Goal: Browse casually: Explore the website without a specific task or goal

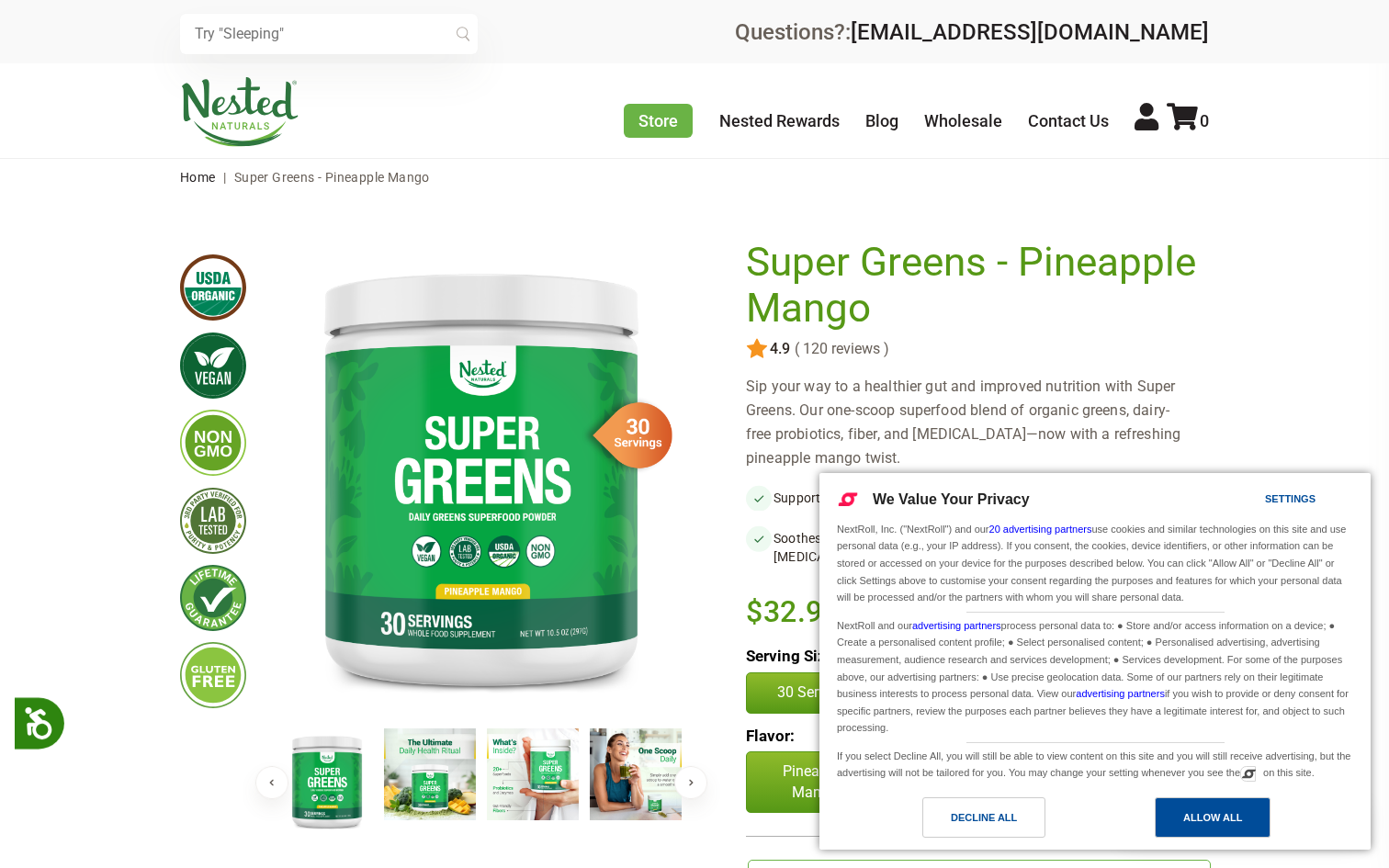
click at [1210, 820] on div "Allow All" at bounding box center [1213, 817] width 59 height 20
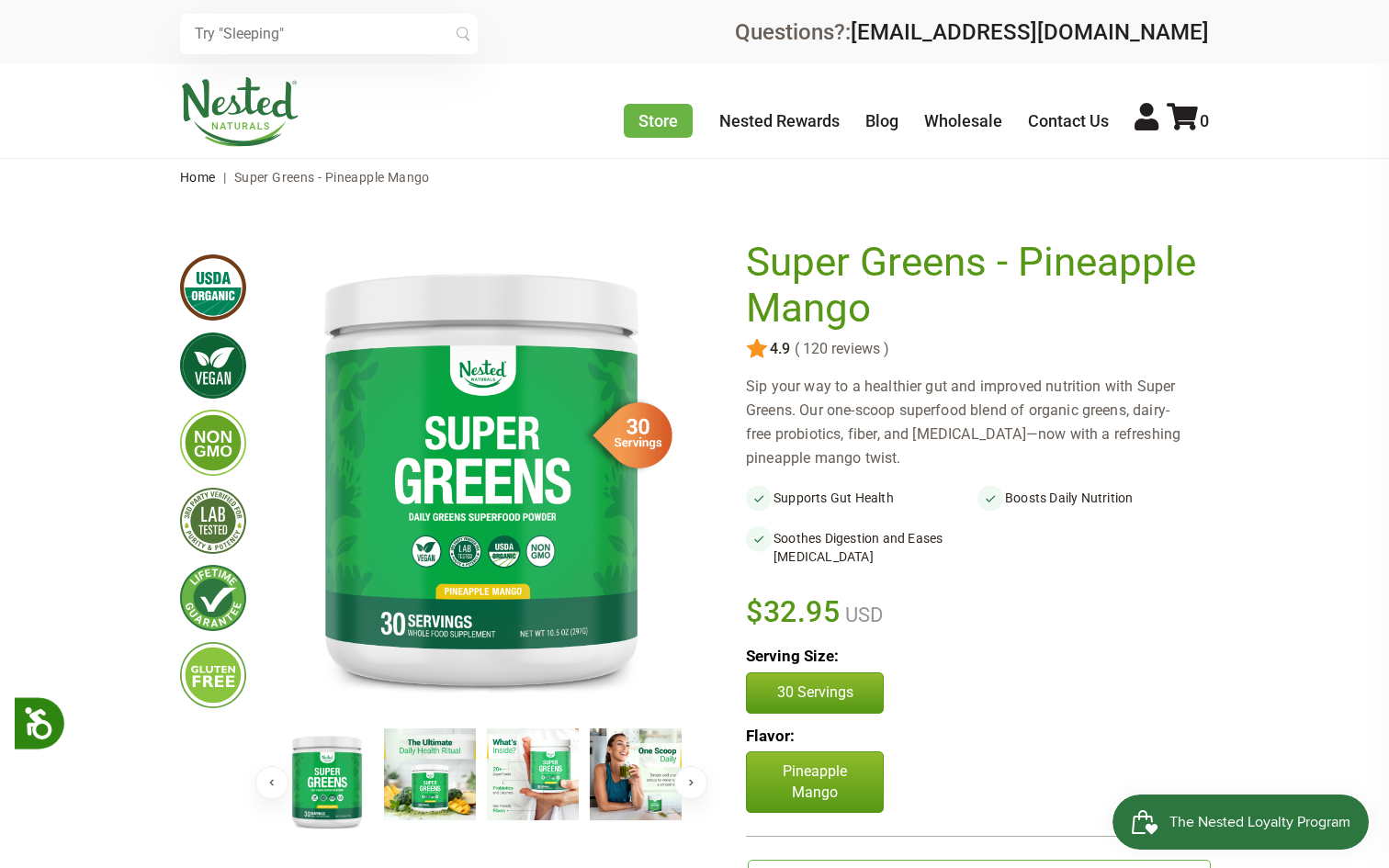
click at [427, 781] on img at bounding box center [429, 774] width 92 height 92
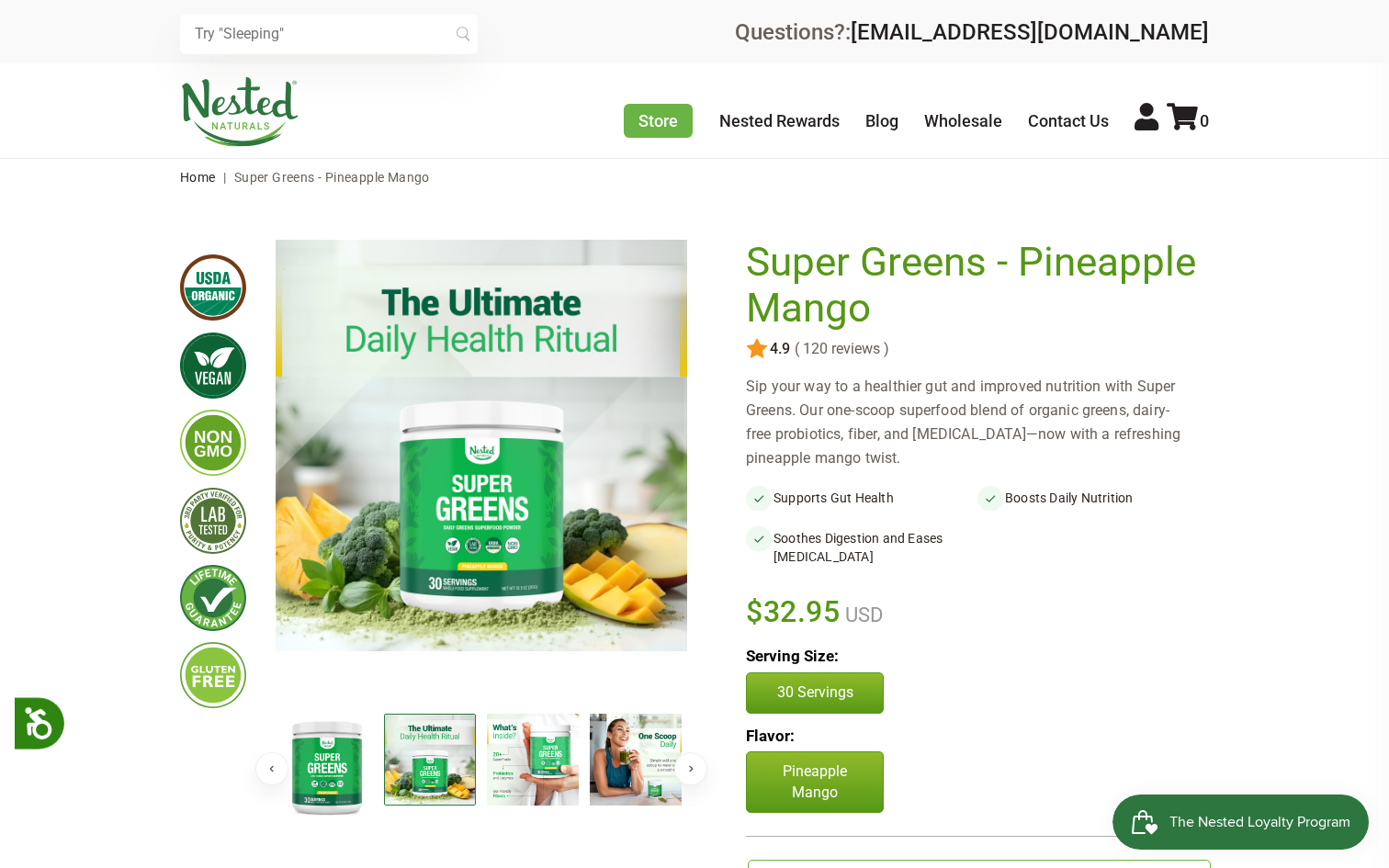
click at [522, 759] on img at bounding box center [532, 759] width 92 height 92
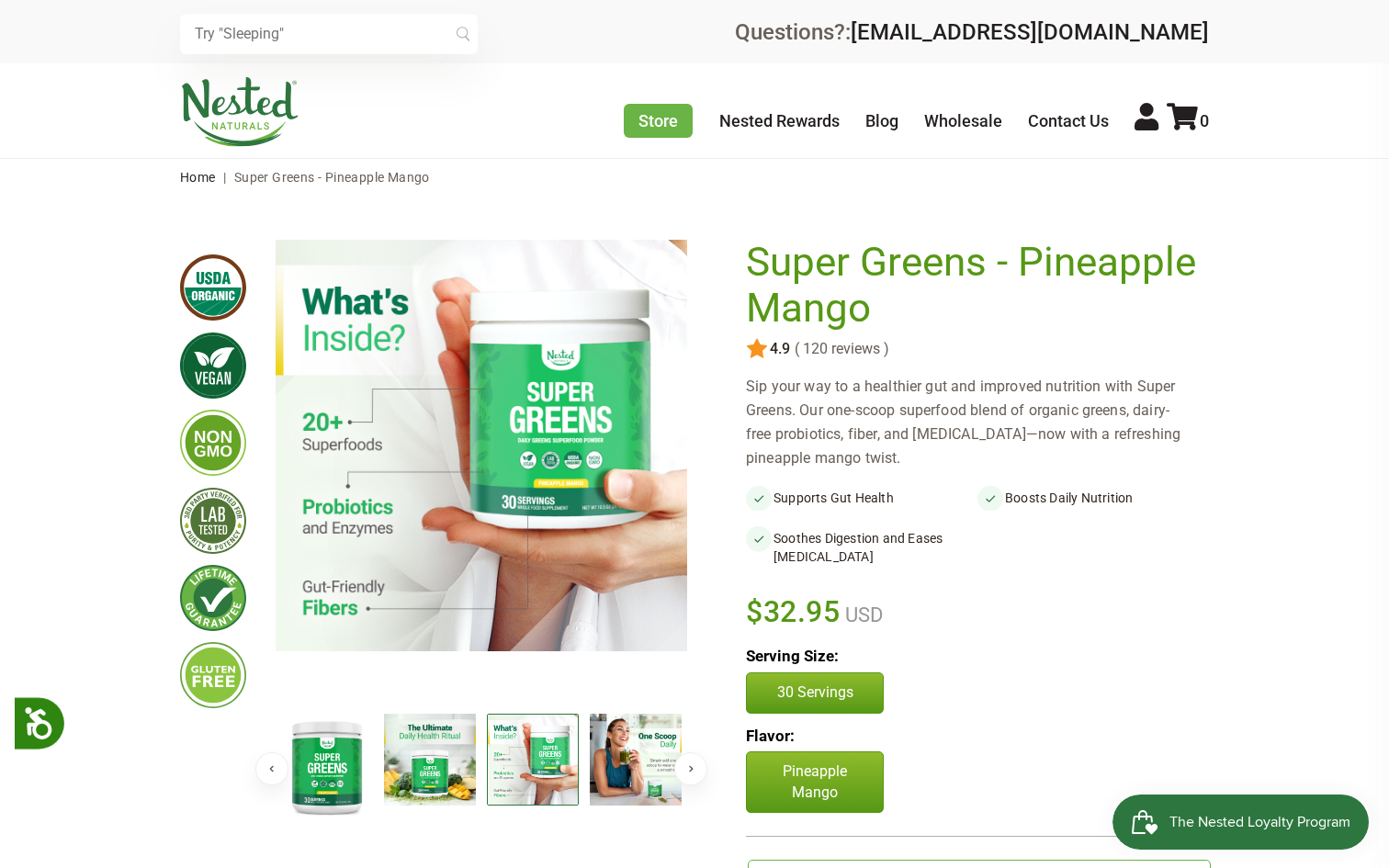
click at [590, 778] on img at bounding box center [635, 759] width 92 height 92
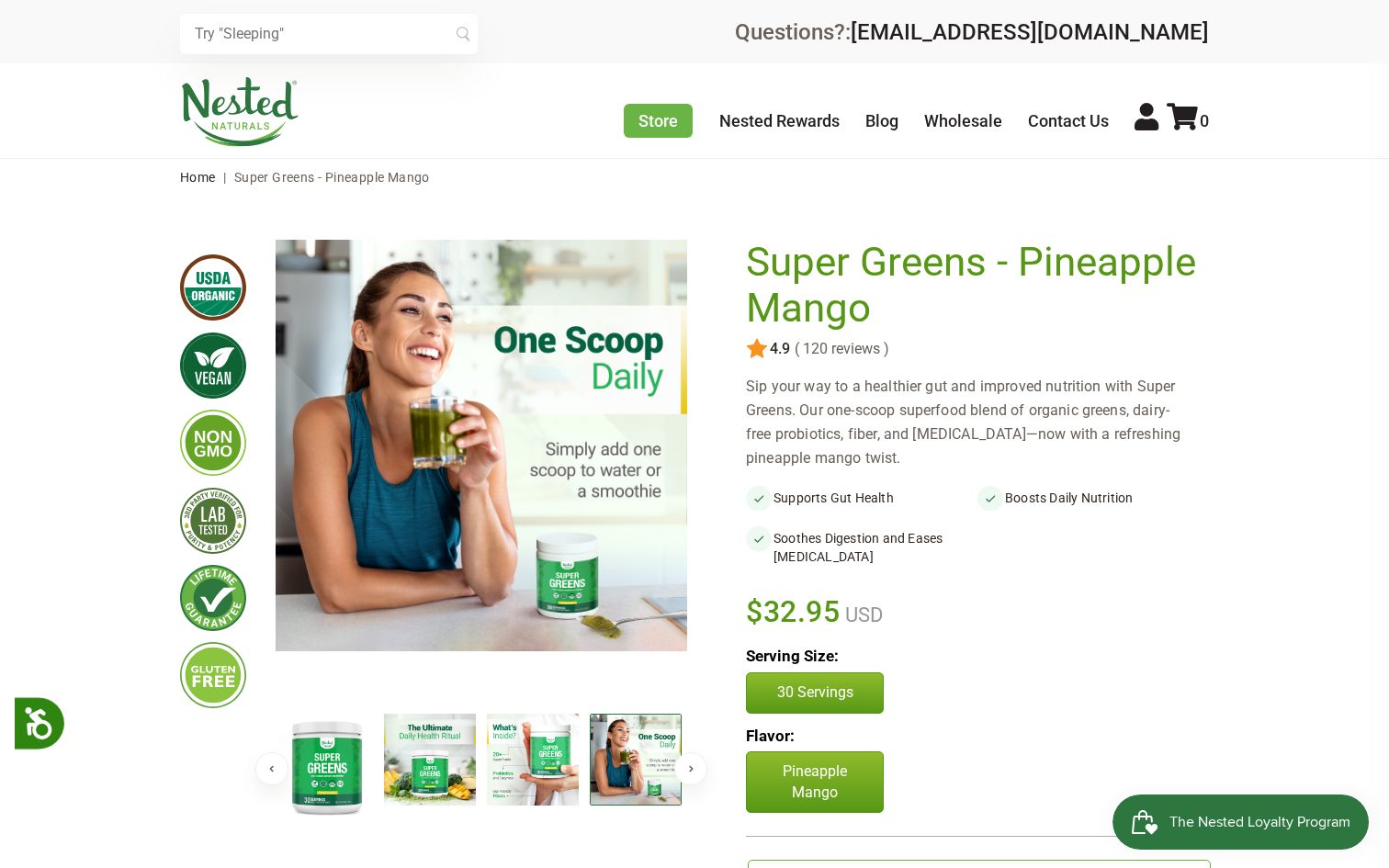
click at [611, 781] on img at bounding box center [635, 759] width 92 height 92
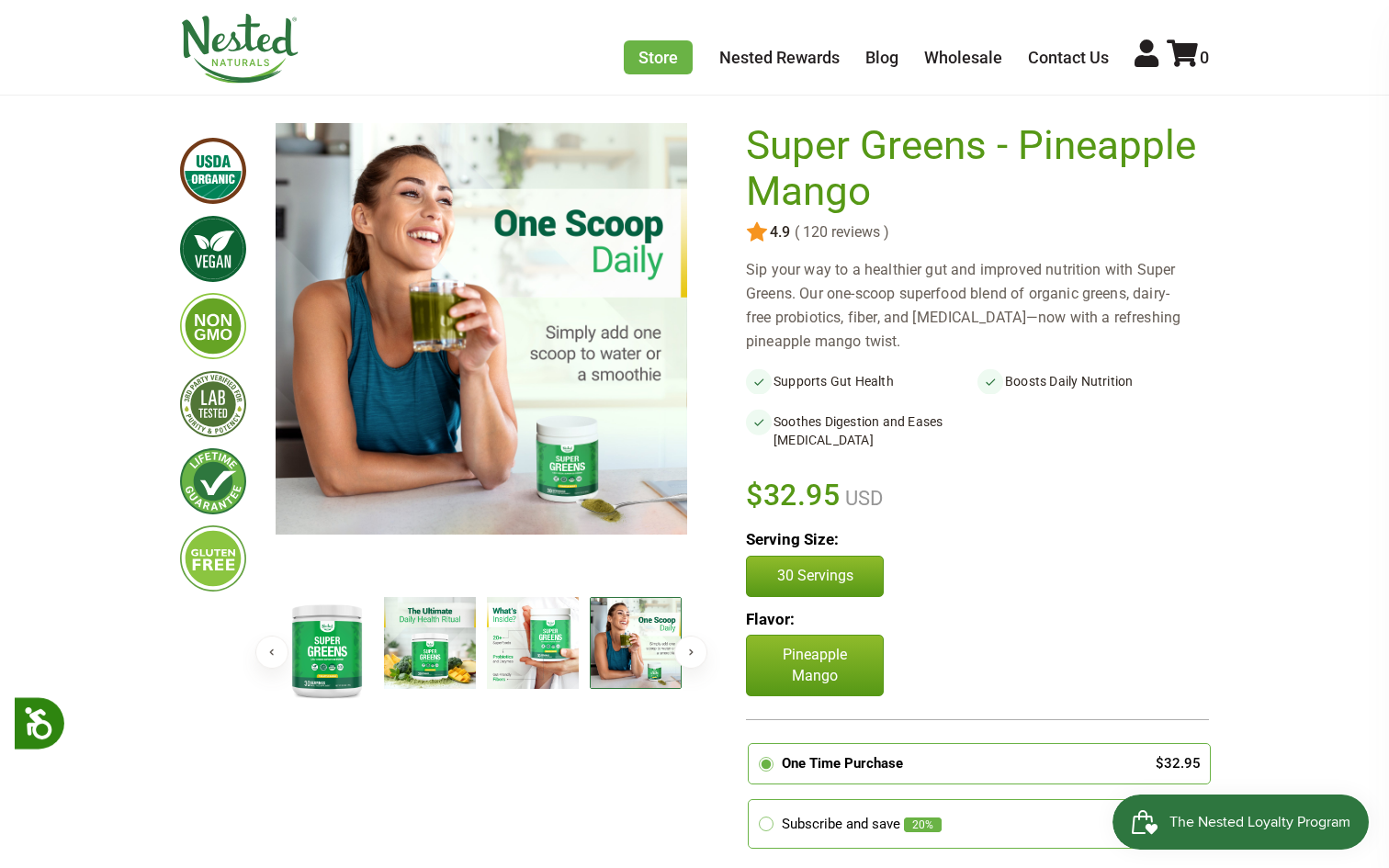
scroll to position [127, 0]
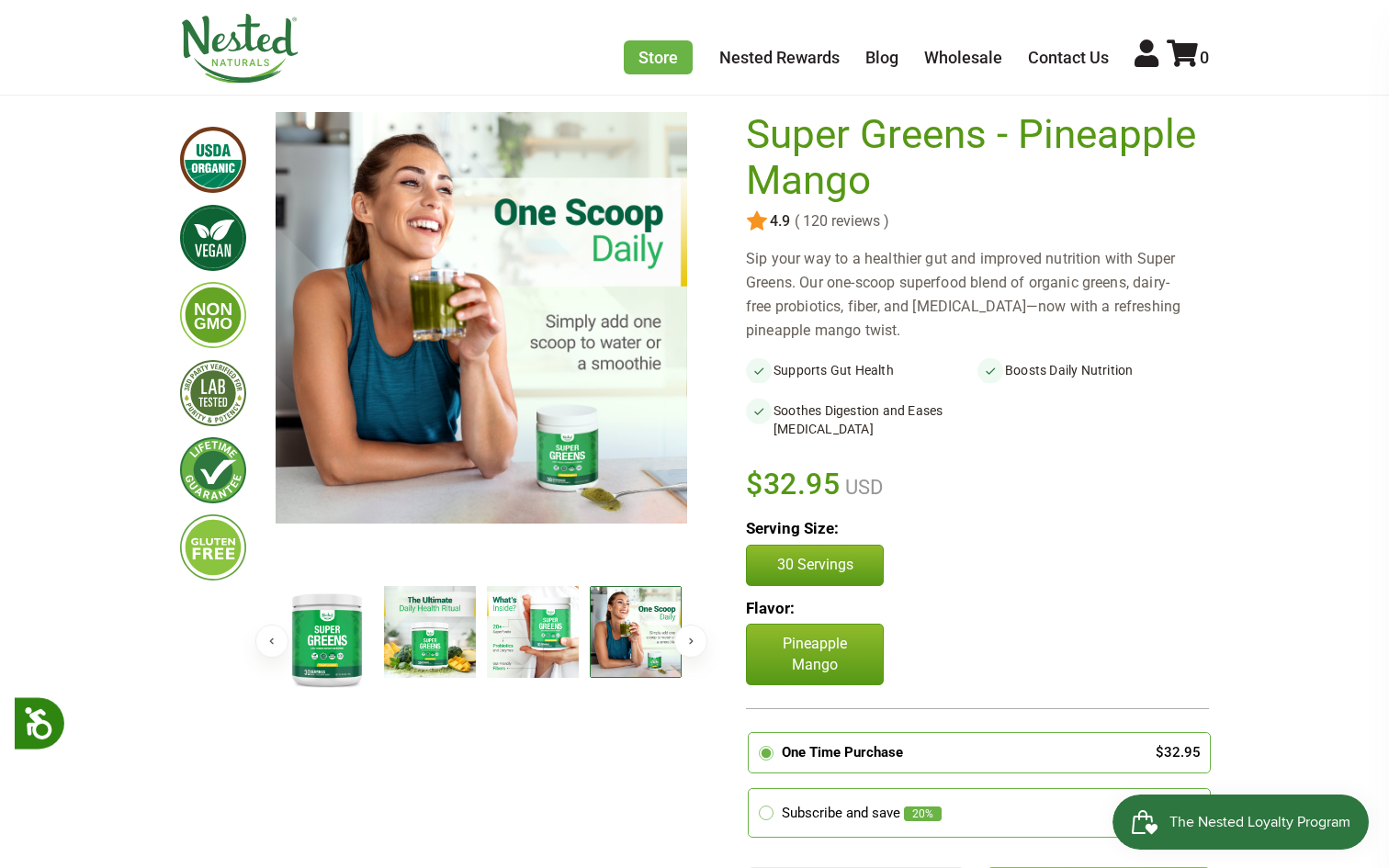
click at [690, 648] on button "Next" at bounding box center [691, 641] width 33 height 33
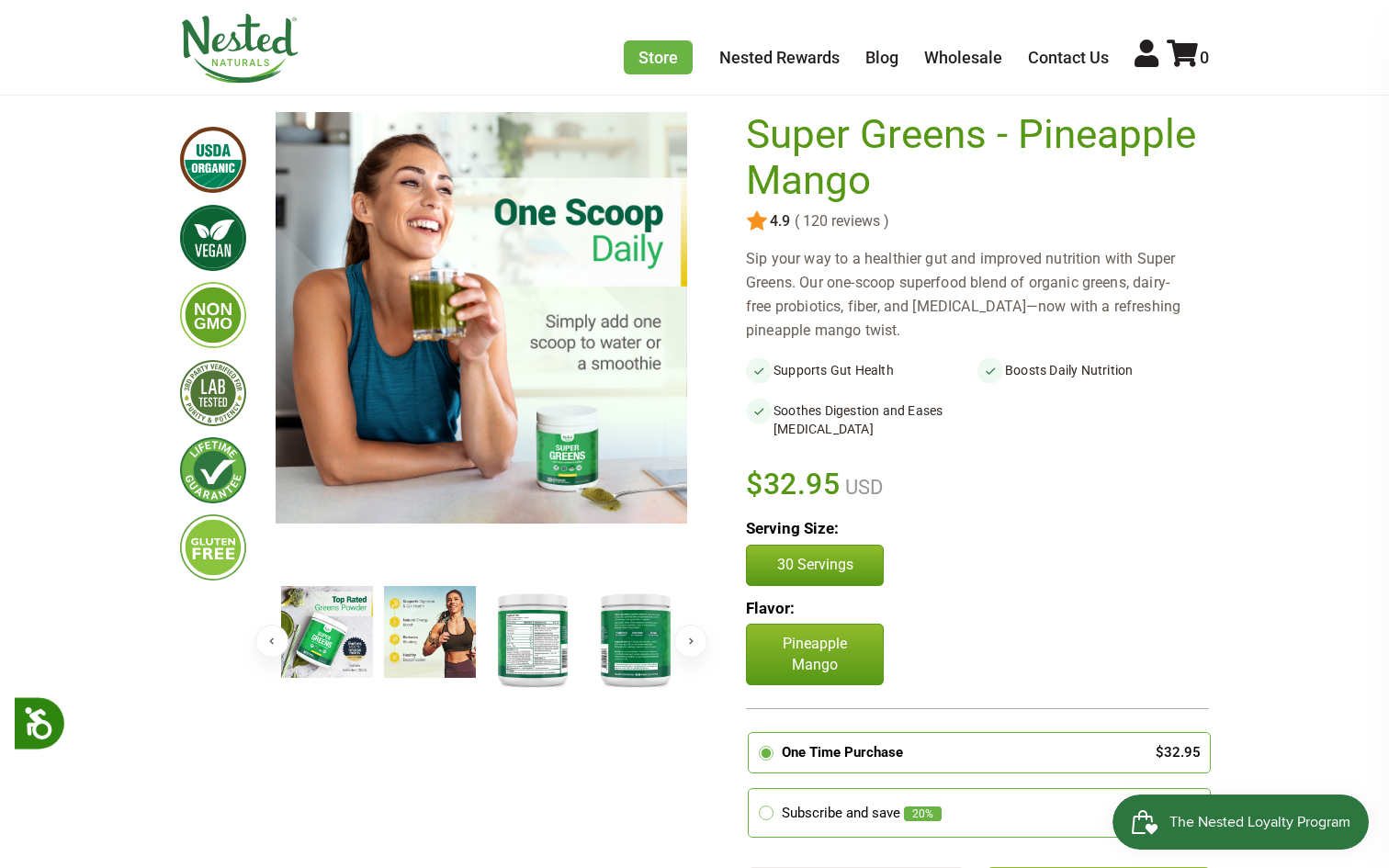
click at [351, 625] on img at bounding box center [326, 631] width 92 height 92
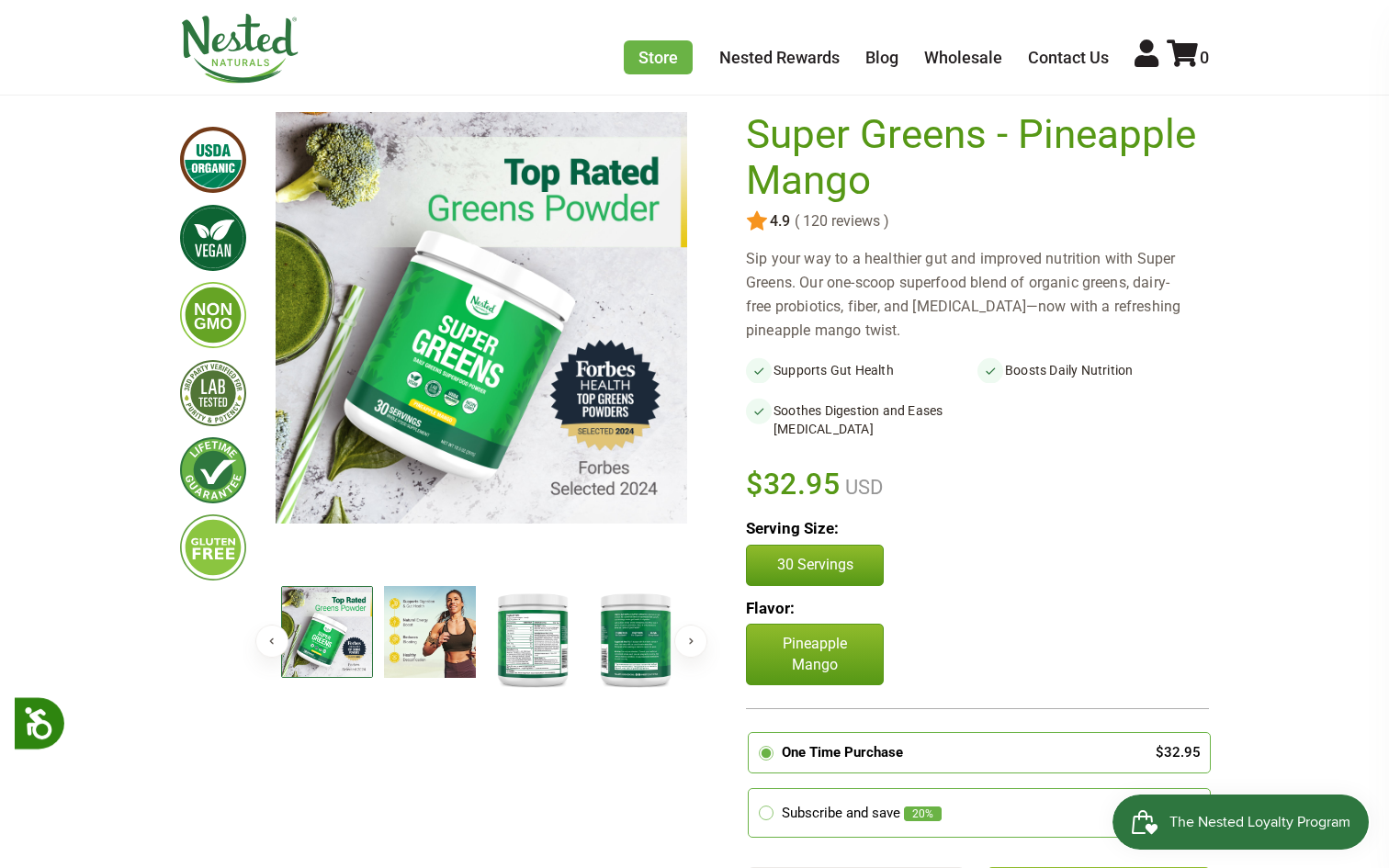
click at [422, 630] on img at bounding box center [429, 631] width 92 height 92
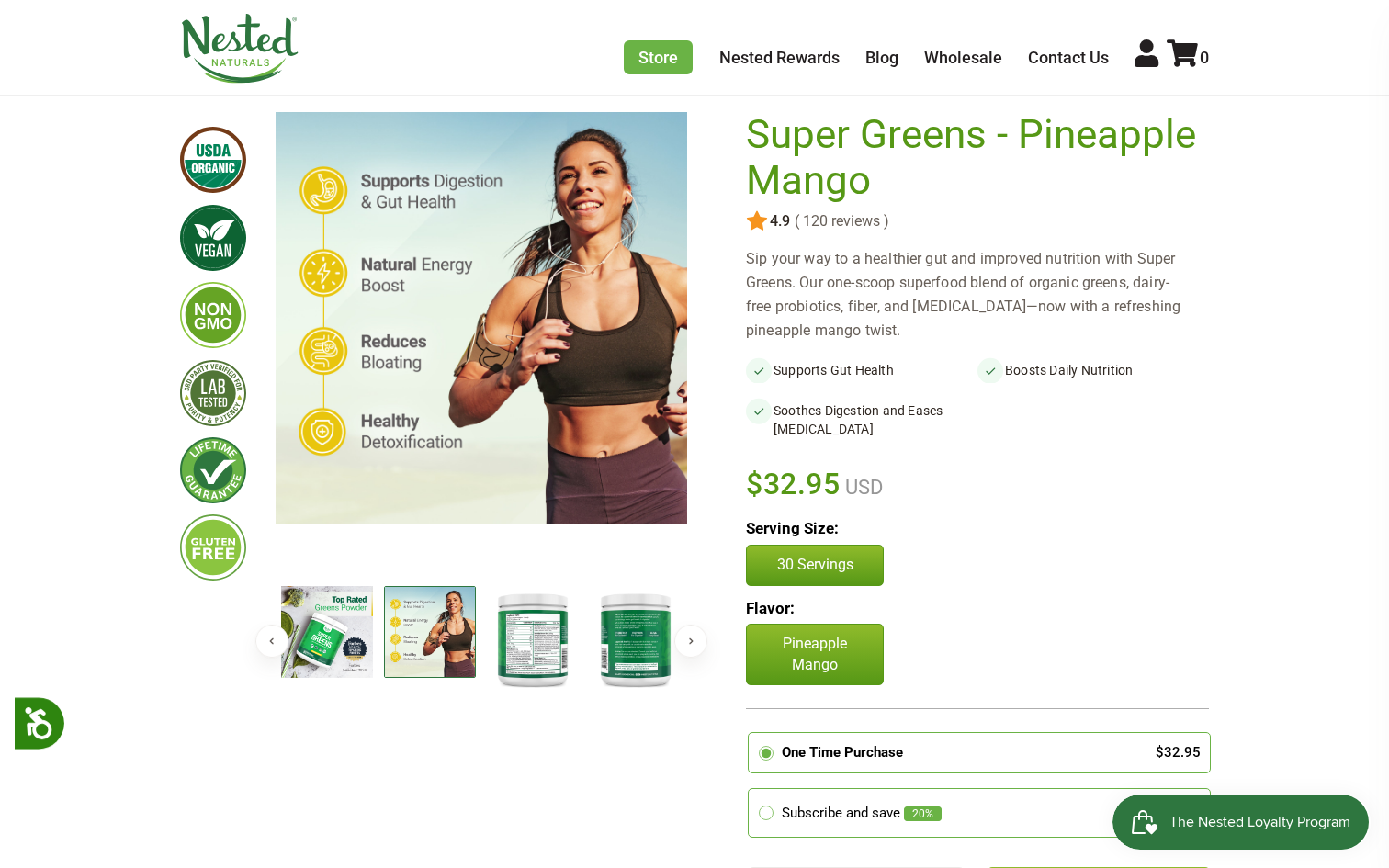
click at [460, 636] on img at bounding box center [429, 631] width 92 height 92
click at [421, 629] on img at bounding box center [429, 631] width 92 height 92
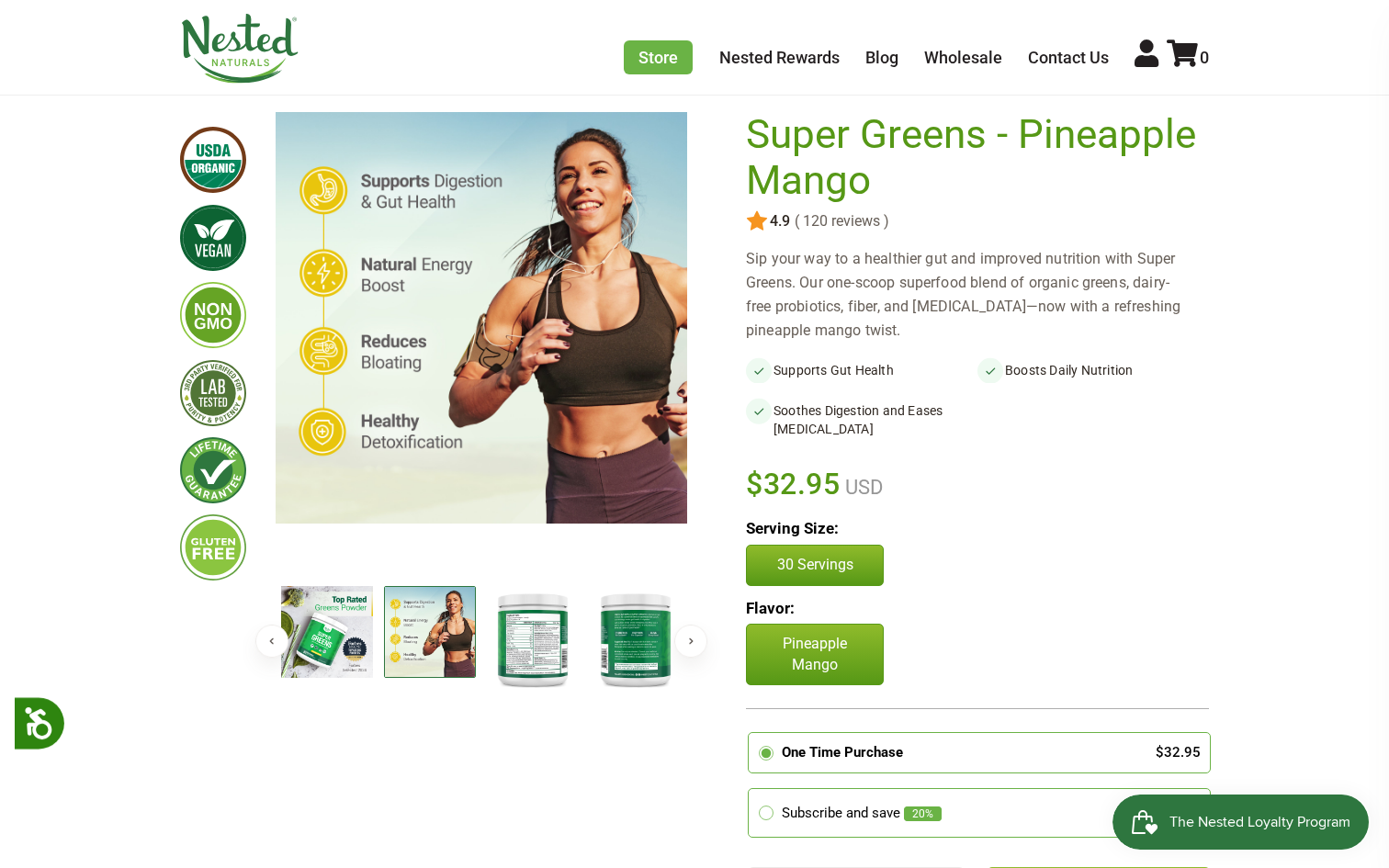
click at [421, 629] on img at bounding box center [429, 631] width 92 height 92
click at [491, 640] on img at bounding box center [532, 639] width 92 height 106
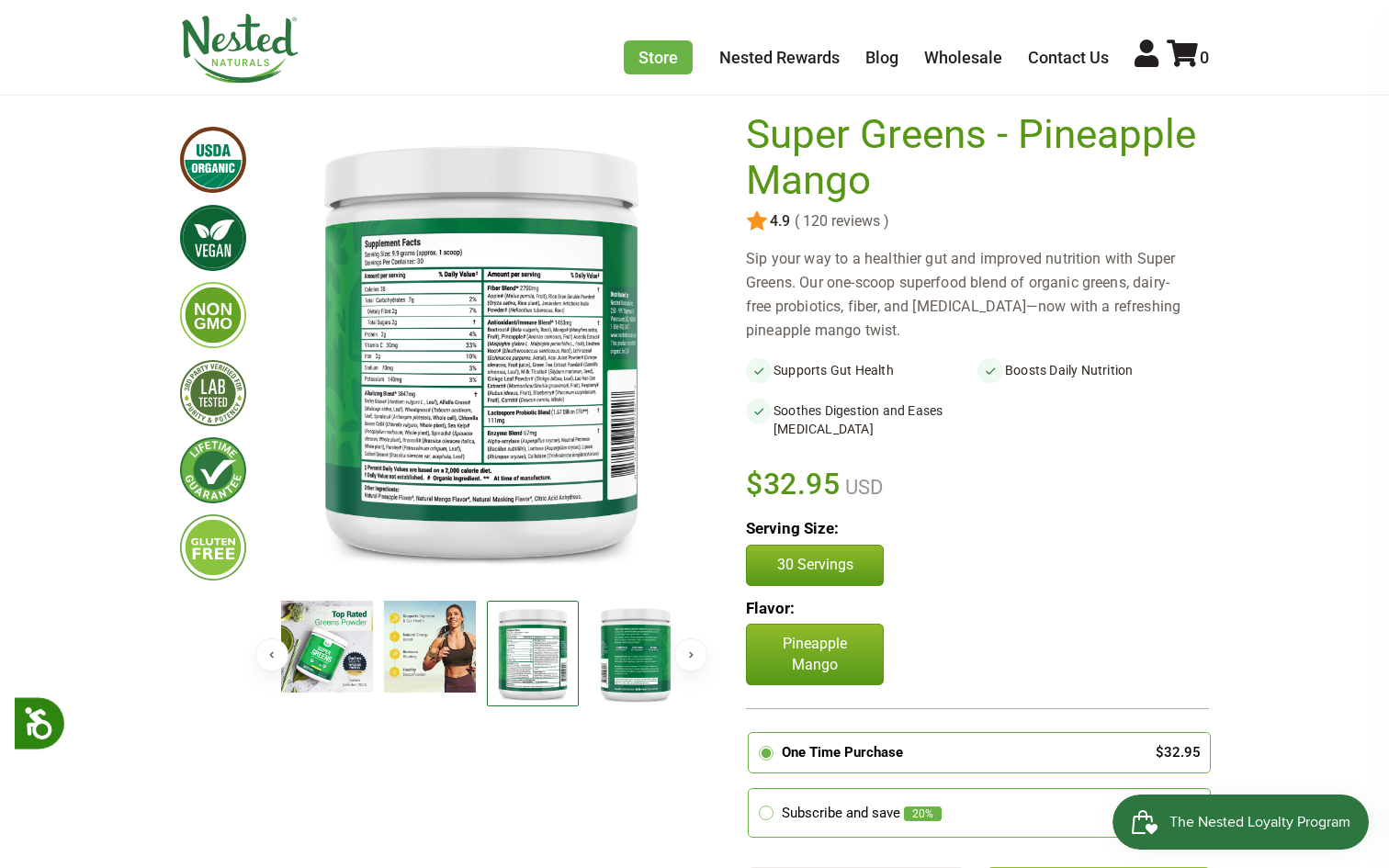
click at [501, 641] on img at bounding box center [532, 654] width 92 height 106
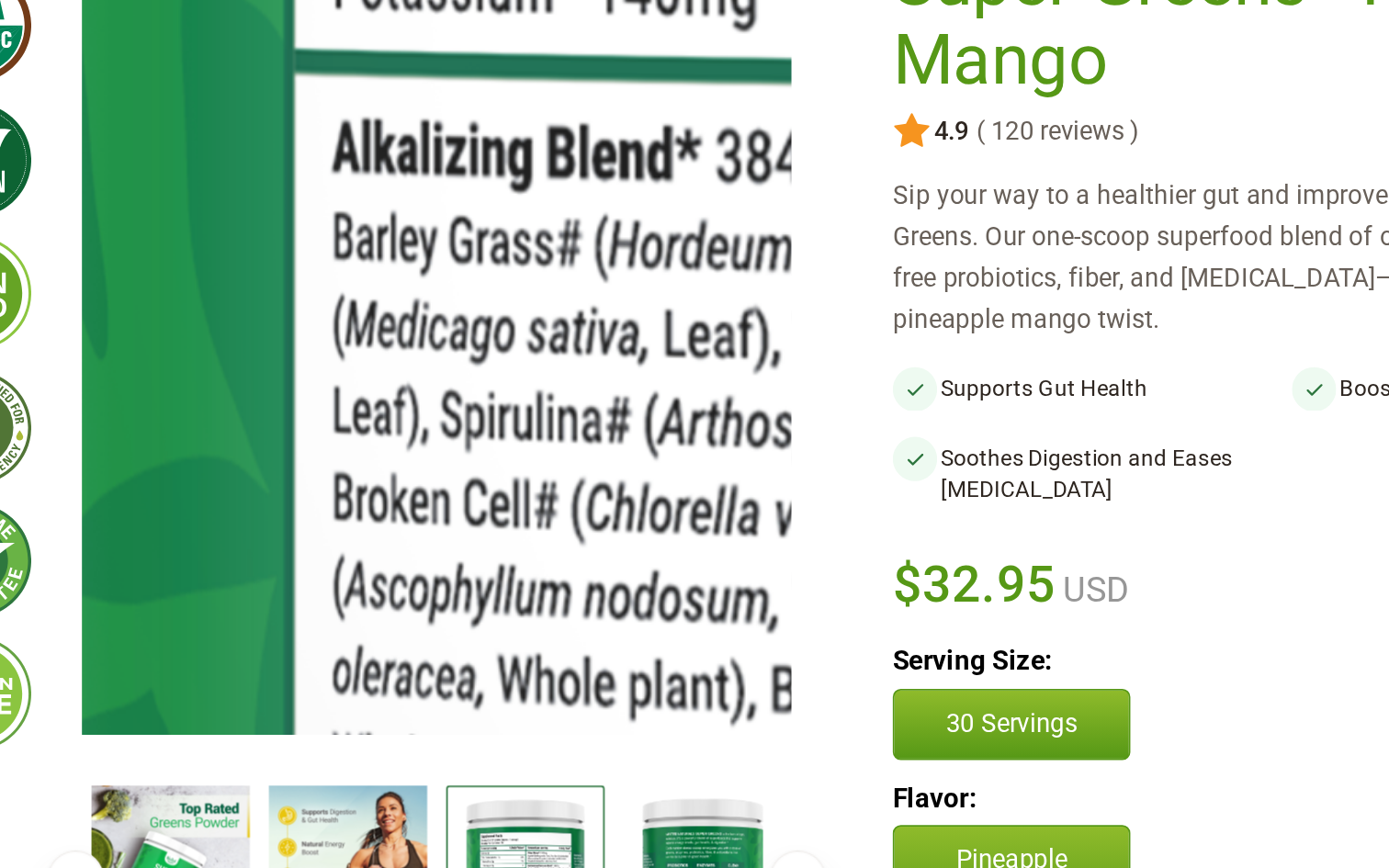
scroll to position [157, 0]
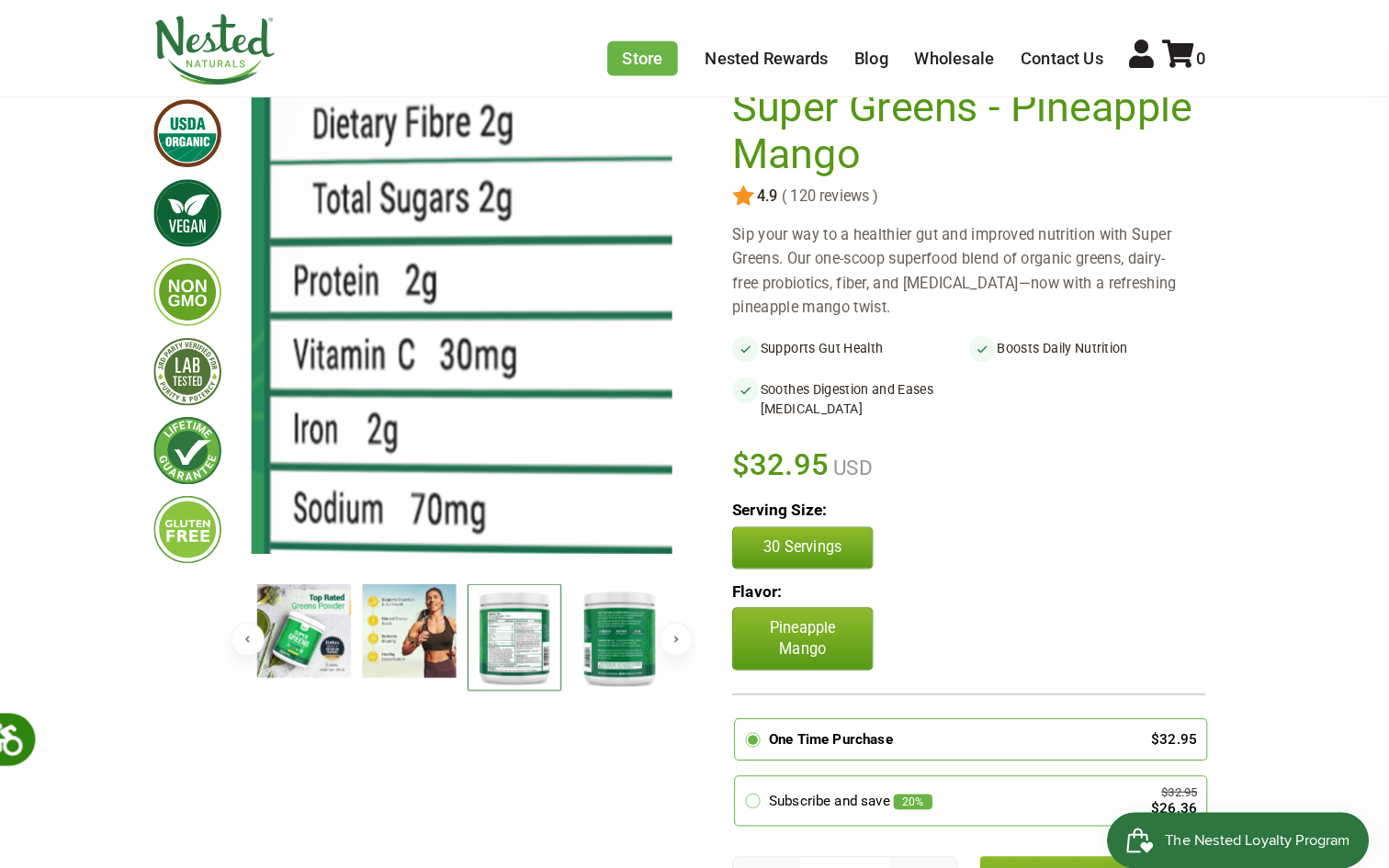
click at [343, 302] on img at bounding box center [1096, 373] width 2755 height 3168
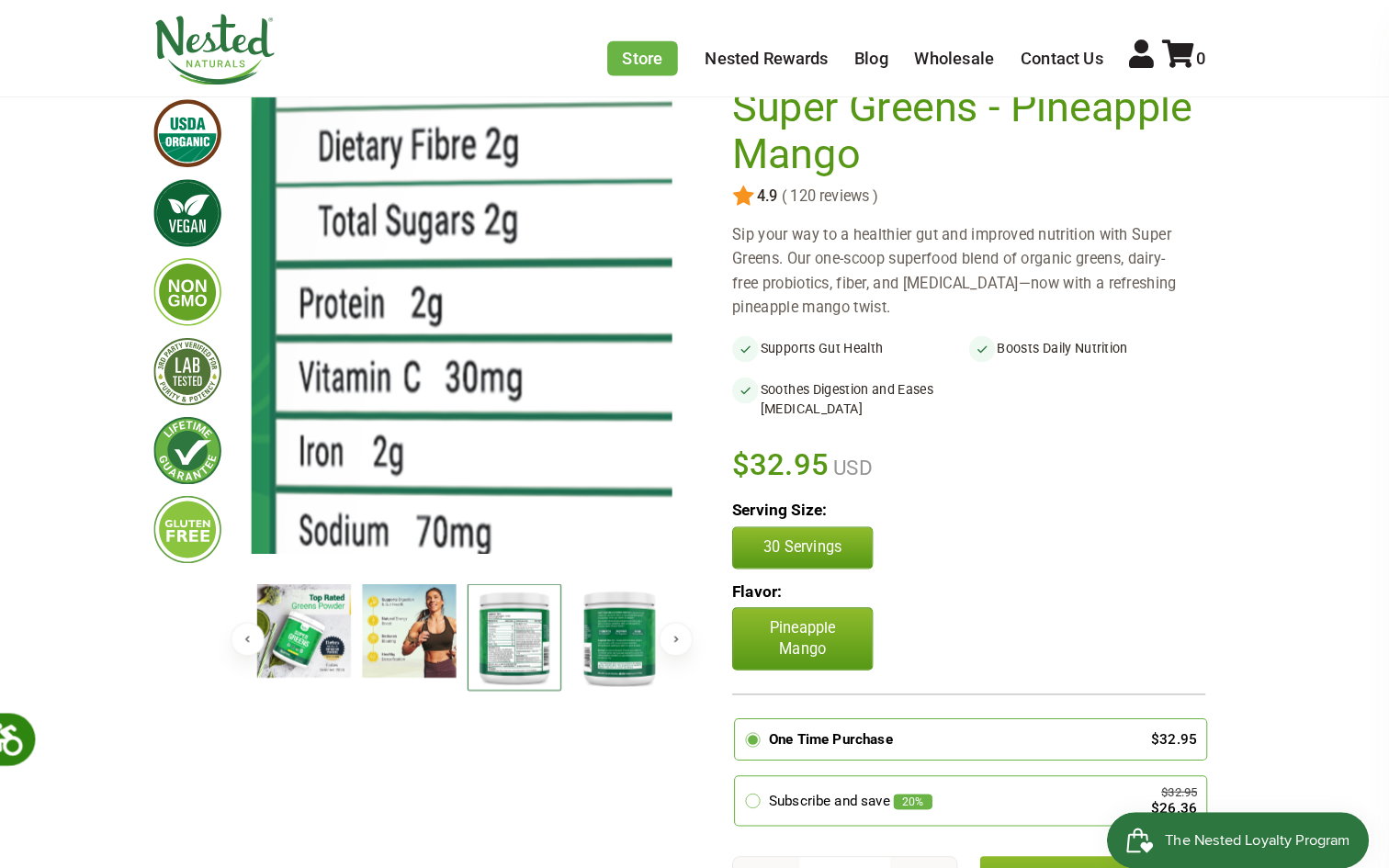
click at [343, 298] on img at bounding box center [1102, 394] width 2755 height 3168
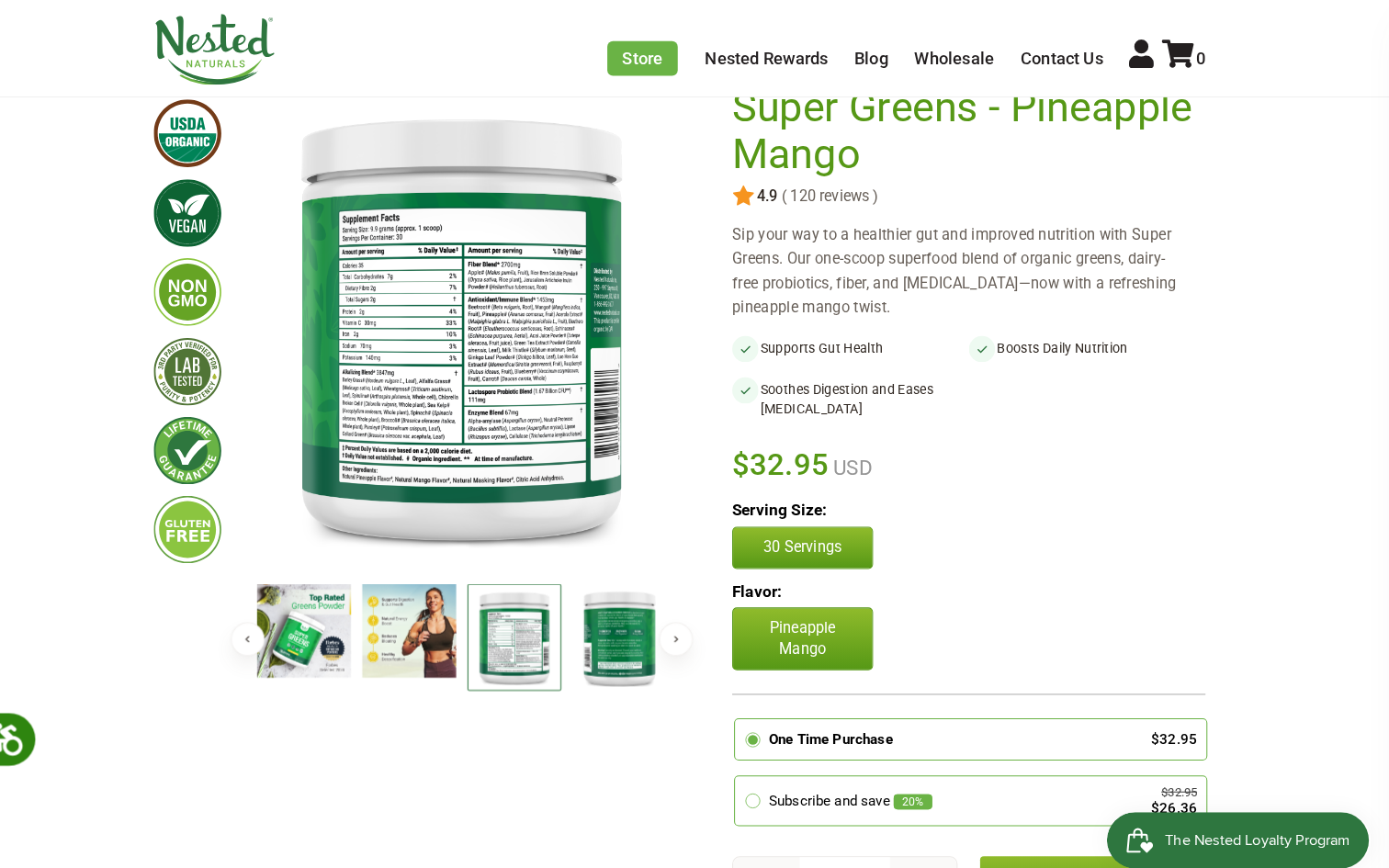
click at [604, 633] on img at bounding box center [635, 624] width 92 height 106
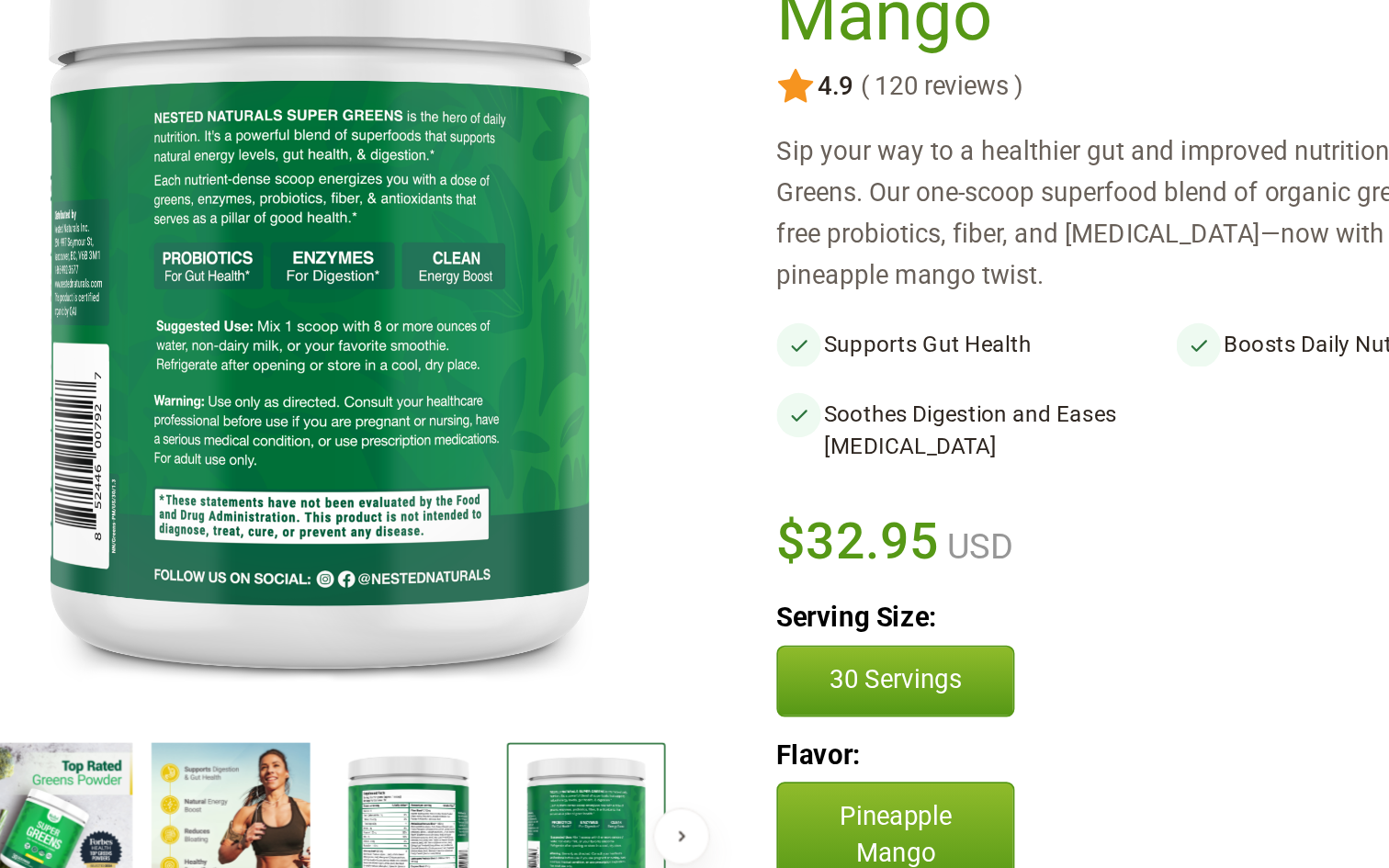
scroll to position [149, 0]
